Goal: Task Accomplishment & Management: Use online tool/utility

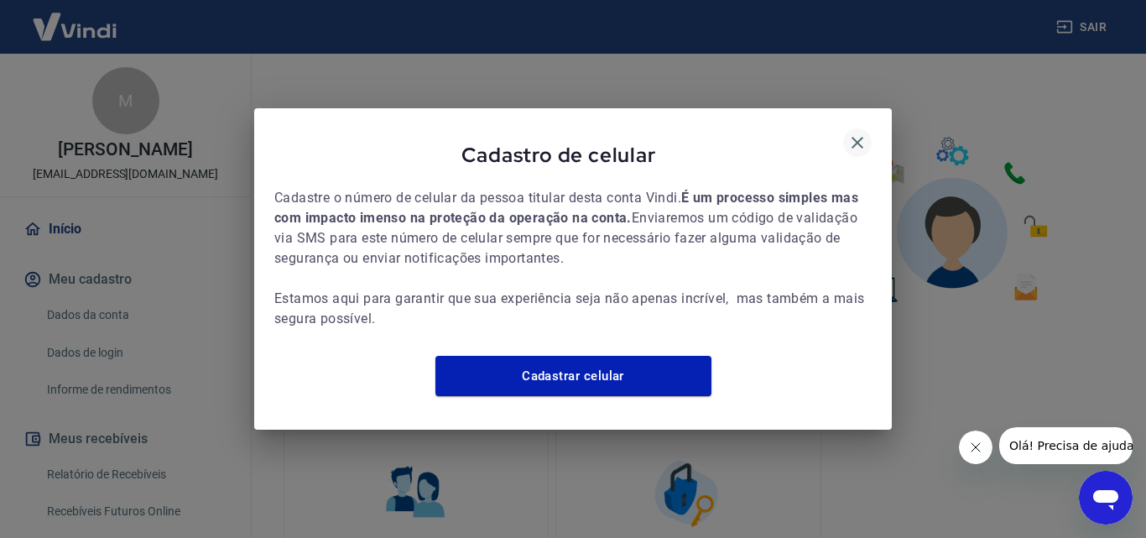
click at [863, 133] on icon "button" at bounding box center [857, 143] width 20 height 20
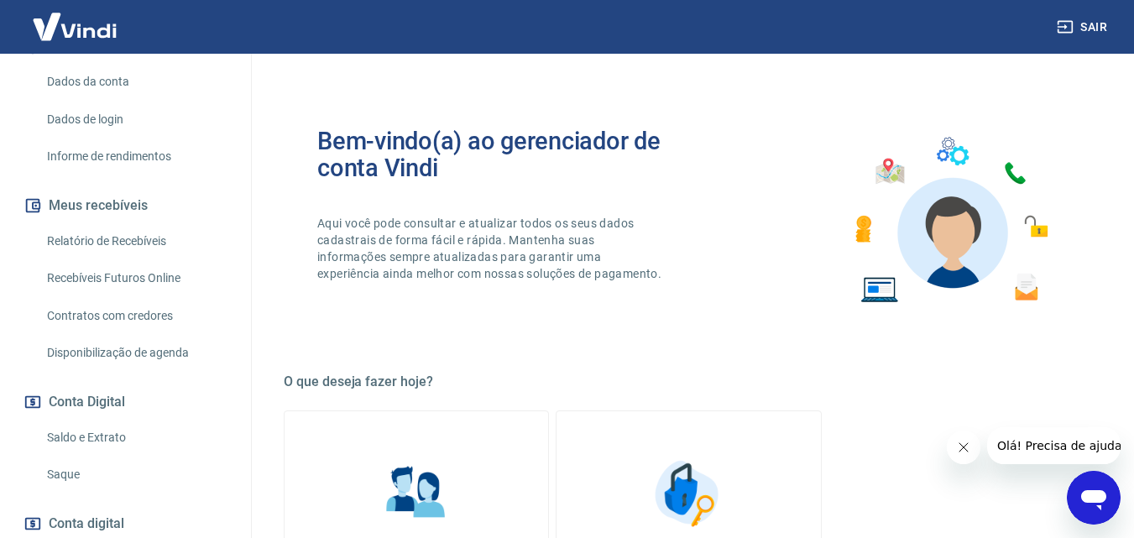
scroll to position [338, 0]
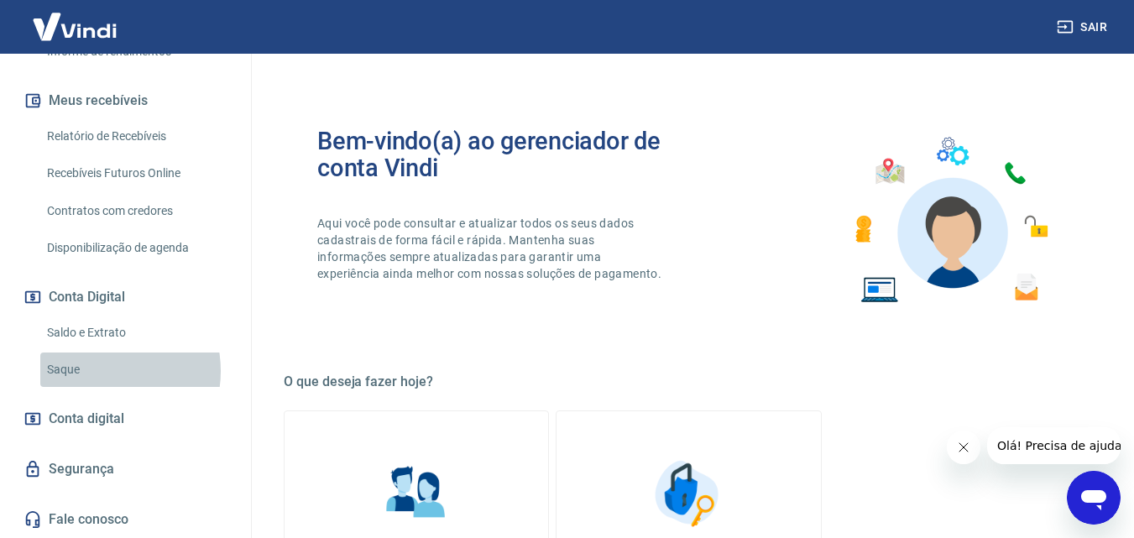
click at [99, 371] on link "Saque" at bounding box center [135, 369] width 190 height 34
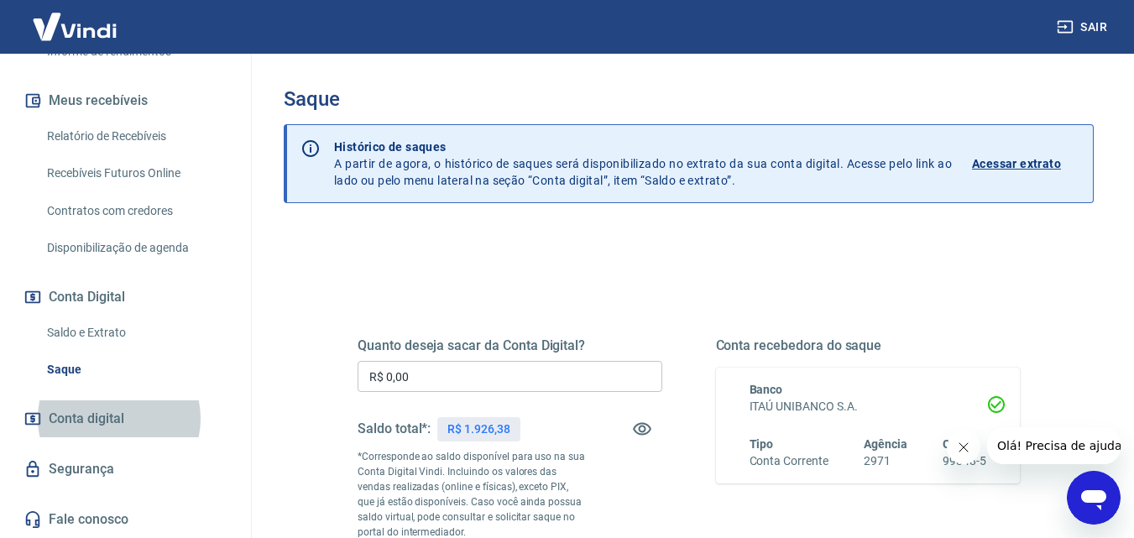
click at [558, 378] on input "R$ 0,00" at bounding box center [509, 376] width 305 height 31
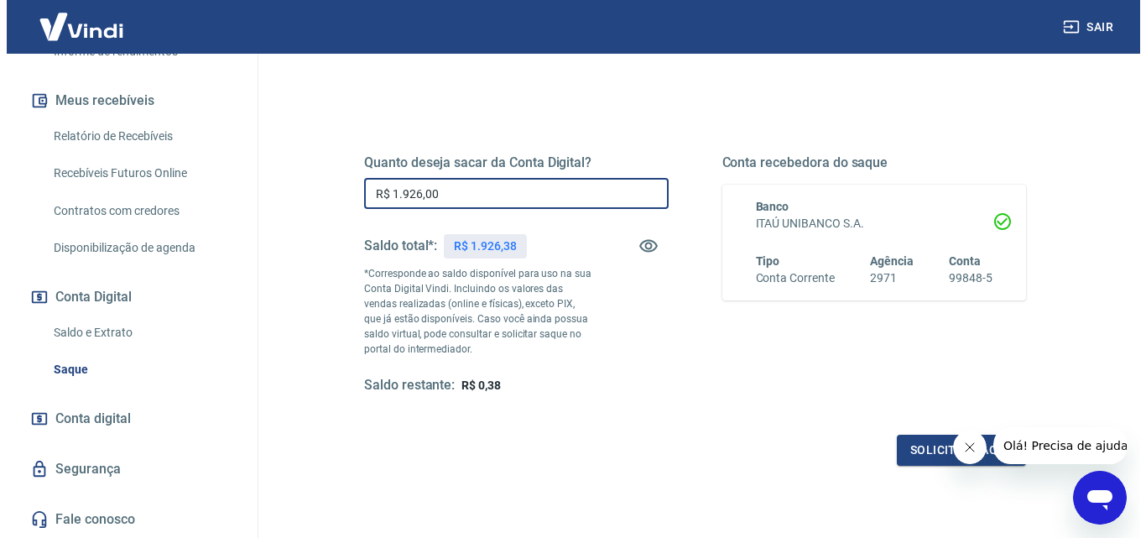
scroll to position [307, 0]
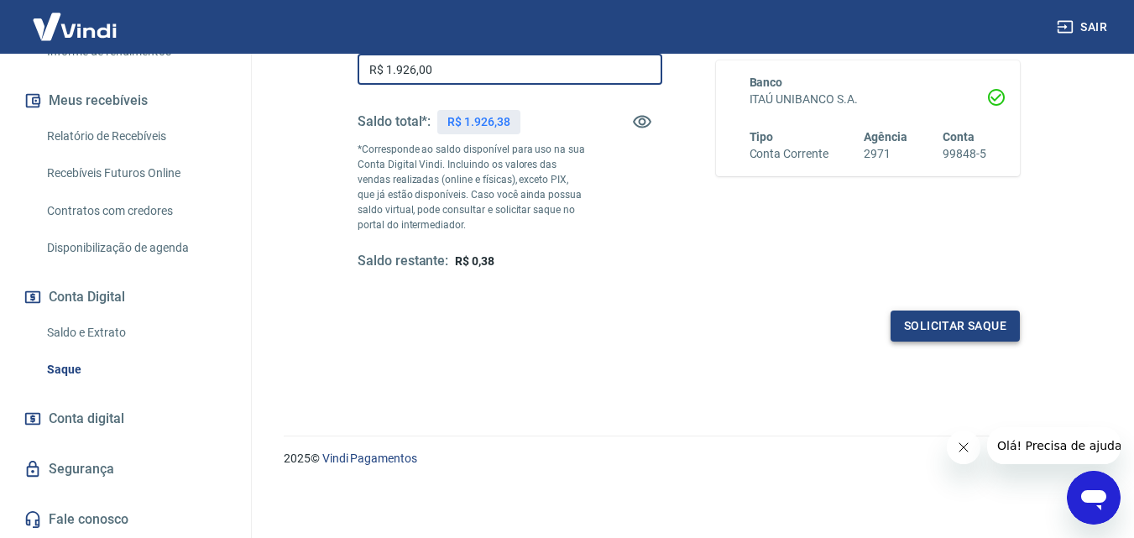
type input "R$ 1.926,00"
click at [983, 331] on button "Solicitar saque" at bounding box center [954, 325] width 129 height 31
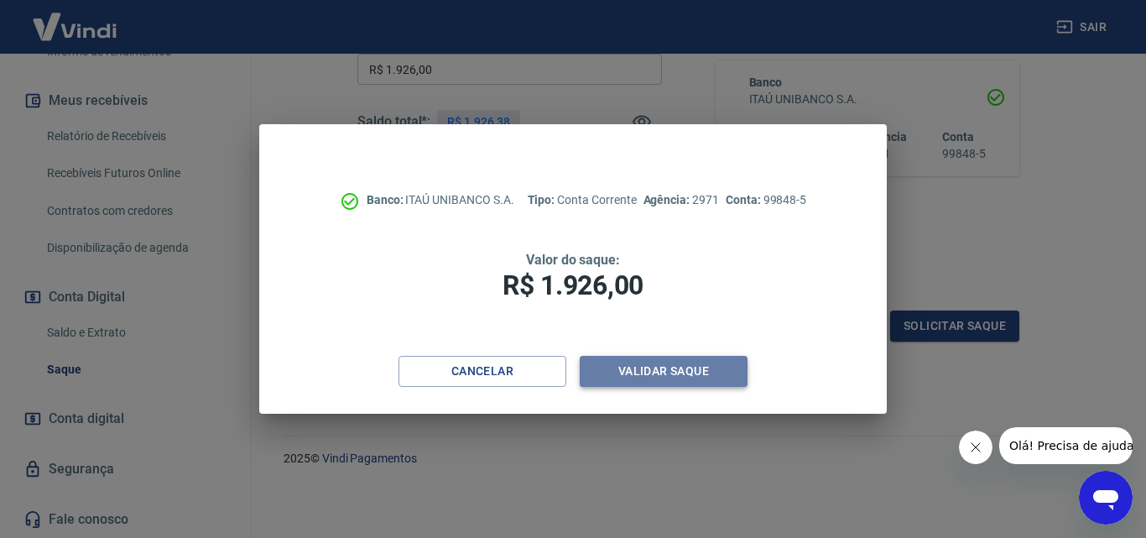
click at [718, 368] on button "Validar saque" at bounding box center [664, 371] width 168 height 31
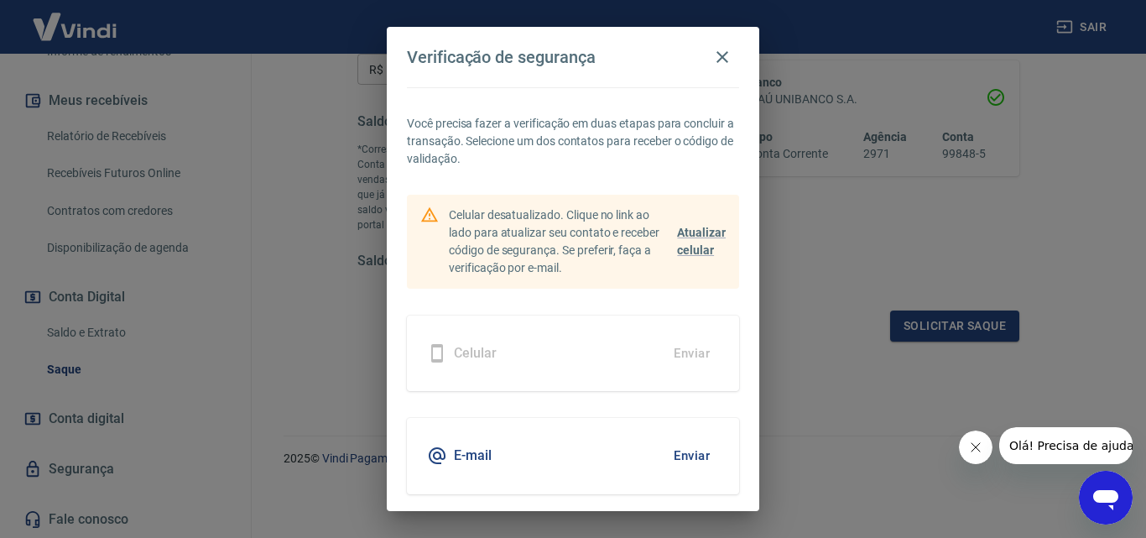
click at [676, 455] on button "Enviar" at bounding box center [692, 455] width 55 height 35
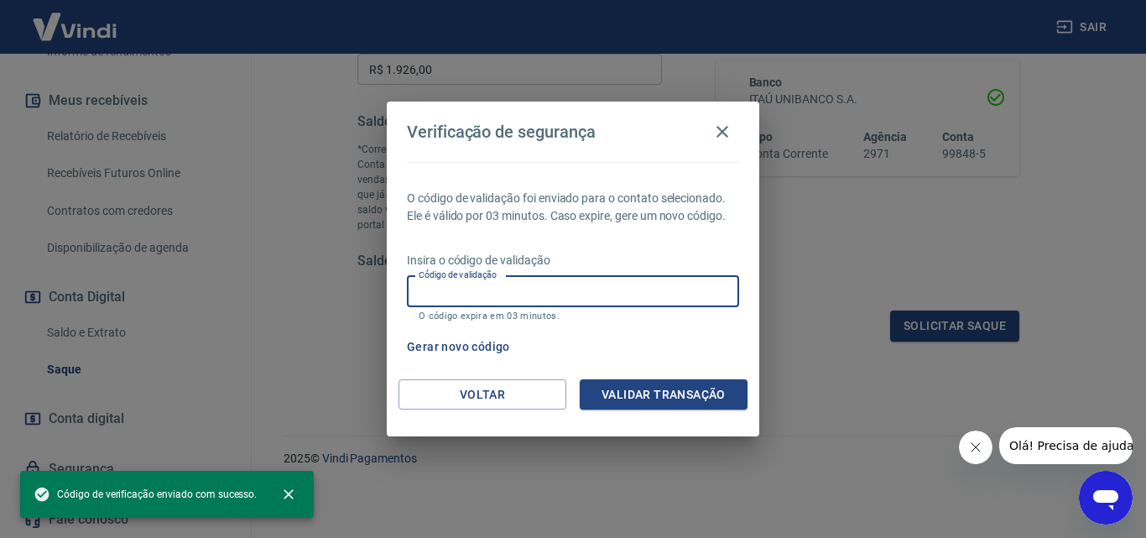
click at [588, 281] on input "Código de validação" at bounding box center [573, 291] width 332 height 31
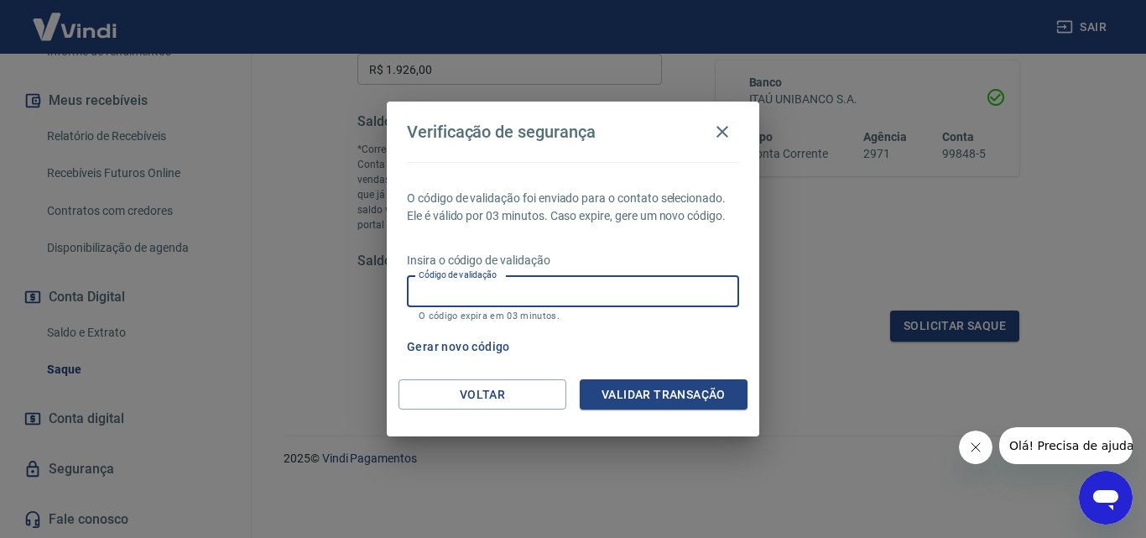
paste input "636193"
type input "636193"
click at [675, 394] on button "Validar transação" at bounding box center [664, 394] width 168 height 31
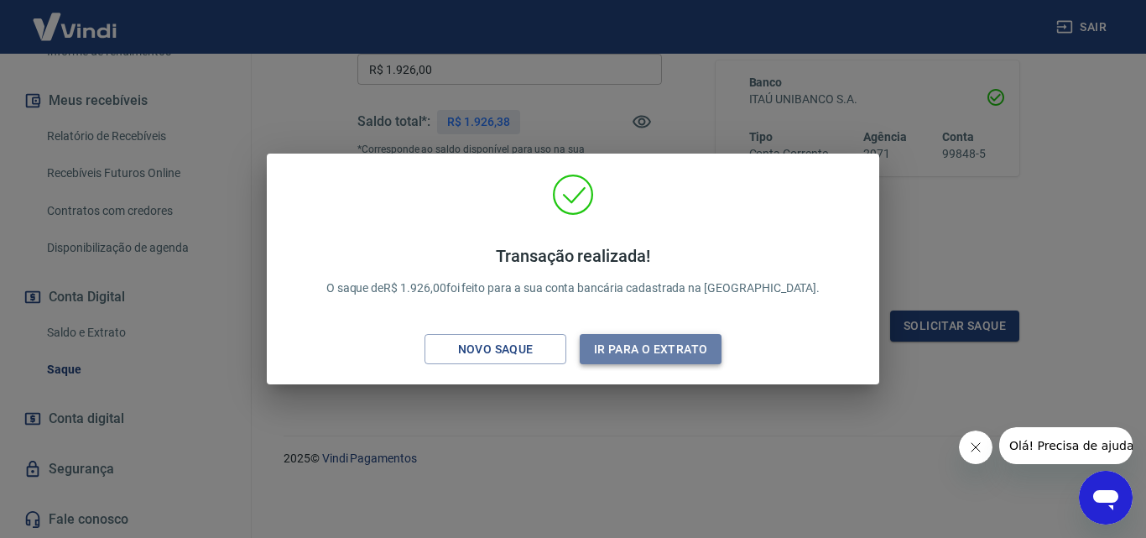
click at [681, 346] on button "Ir para o extrato" at bounding box center [651, 349] width 142 height 31
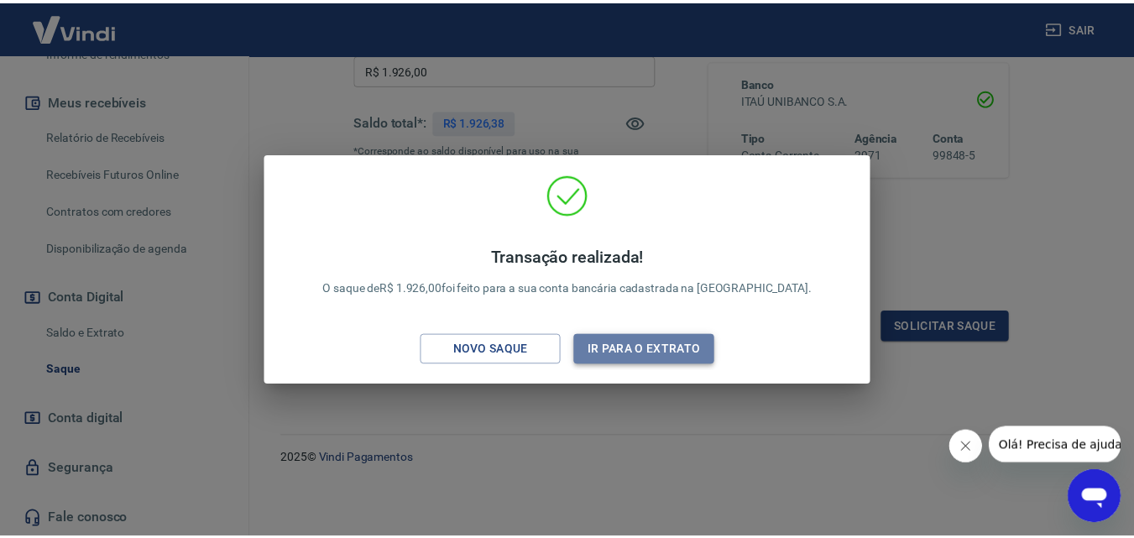
scroll to position [292, 0]
